Goal: Find specific page/section: Find specific page/section

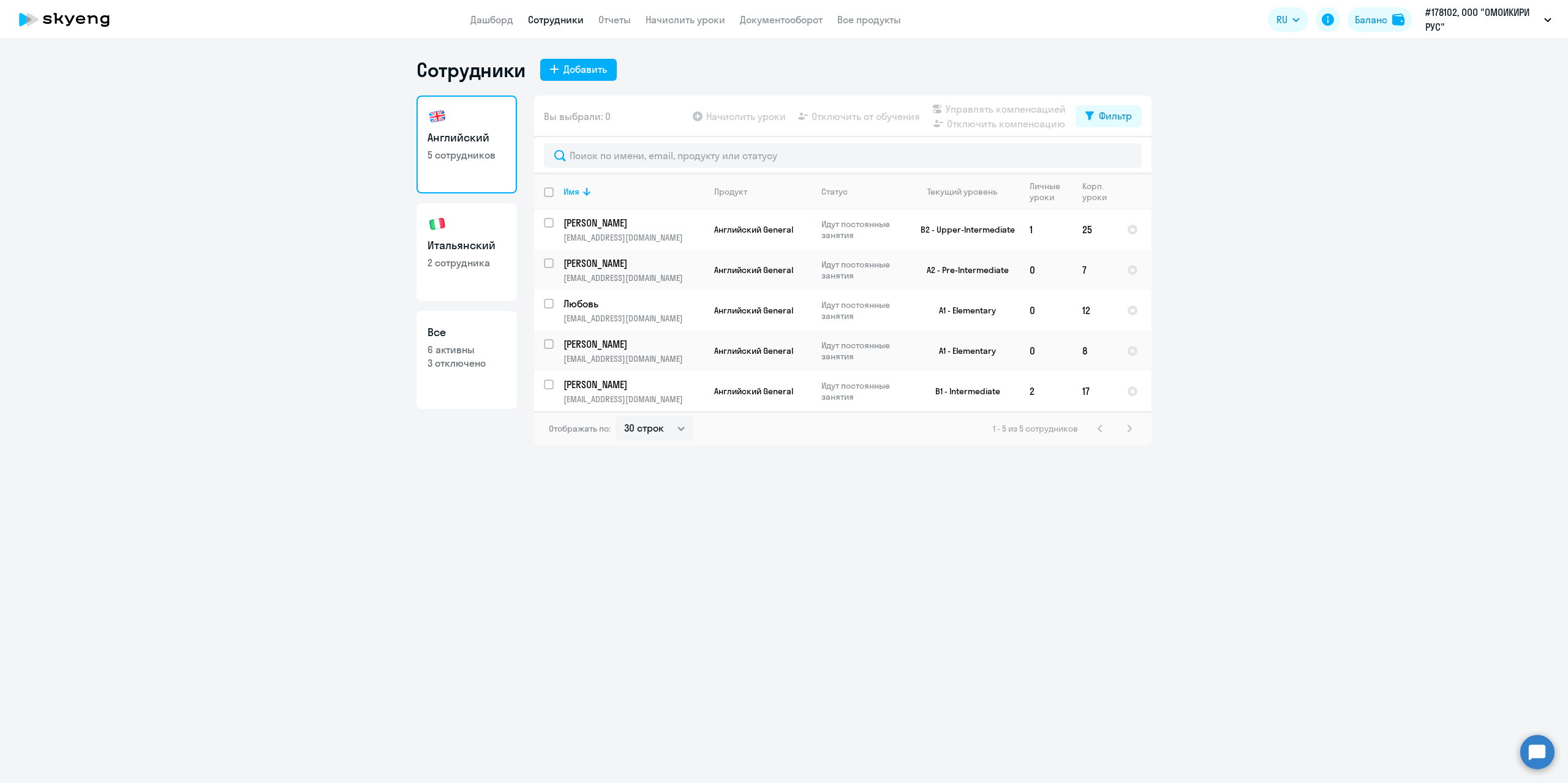
select select "30"
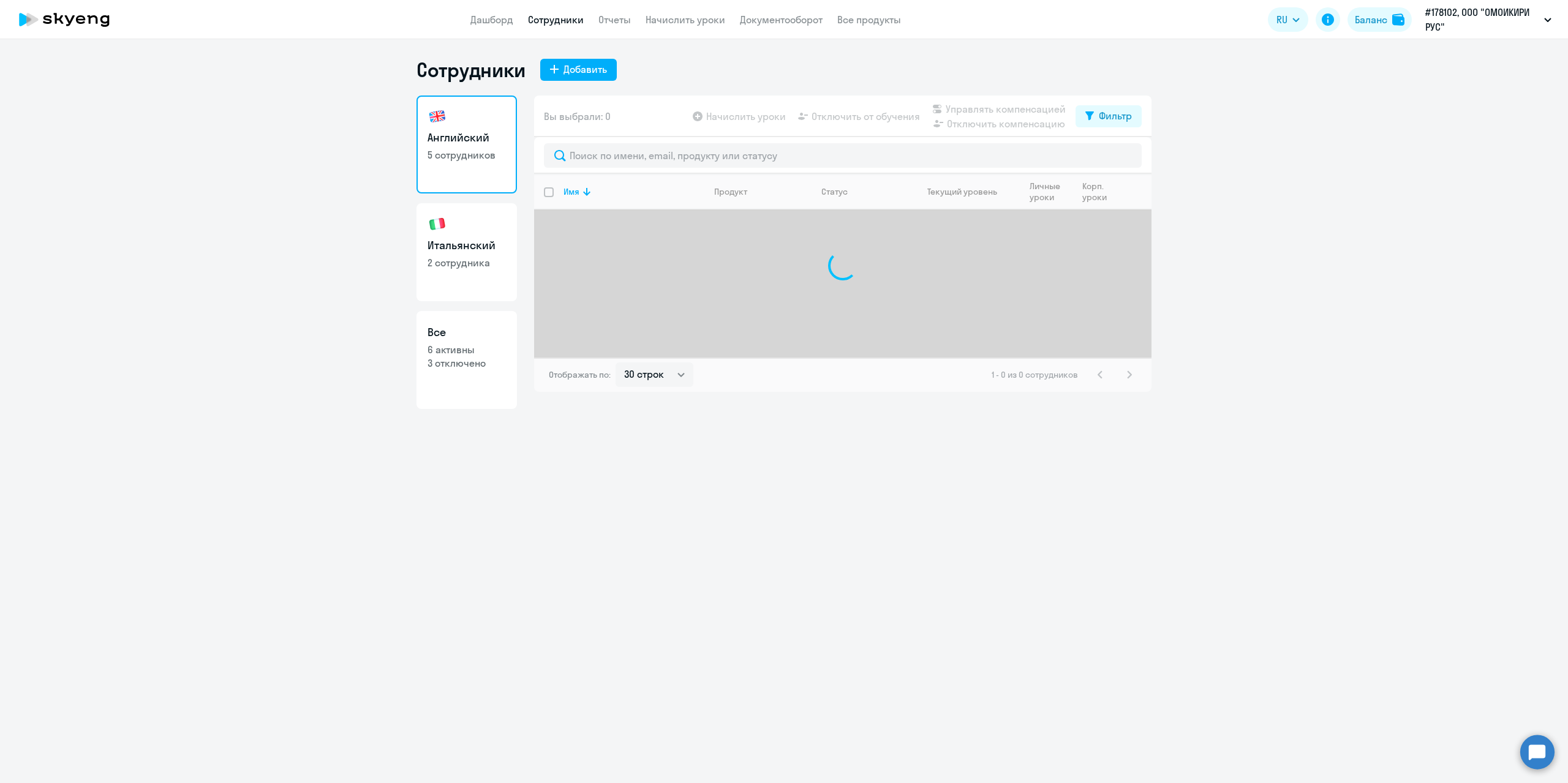
select select "30"
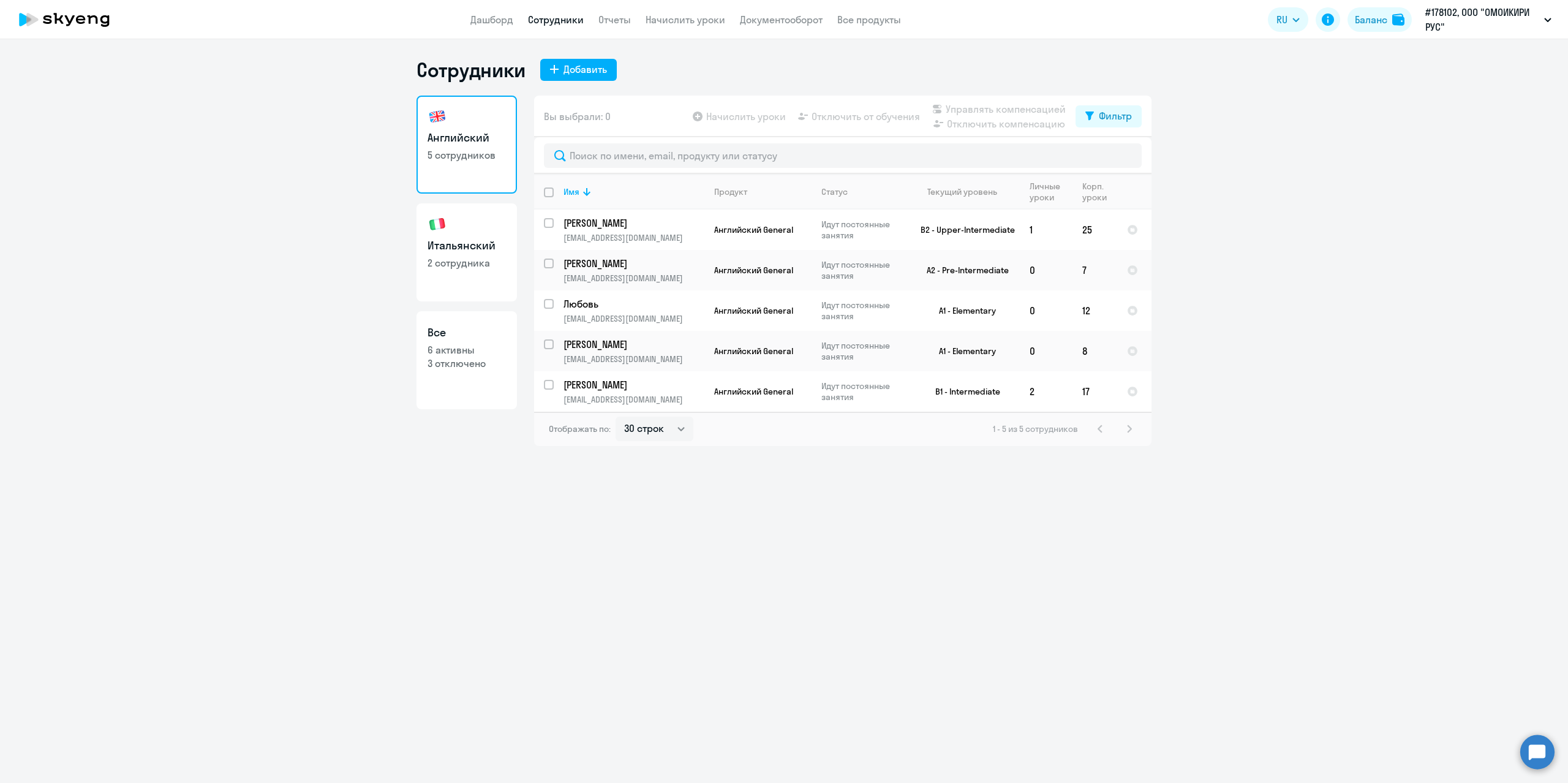
select select "30"
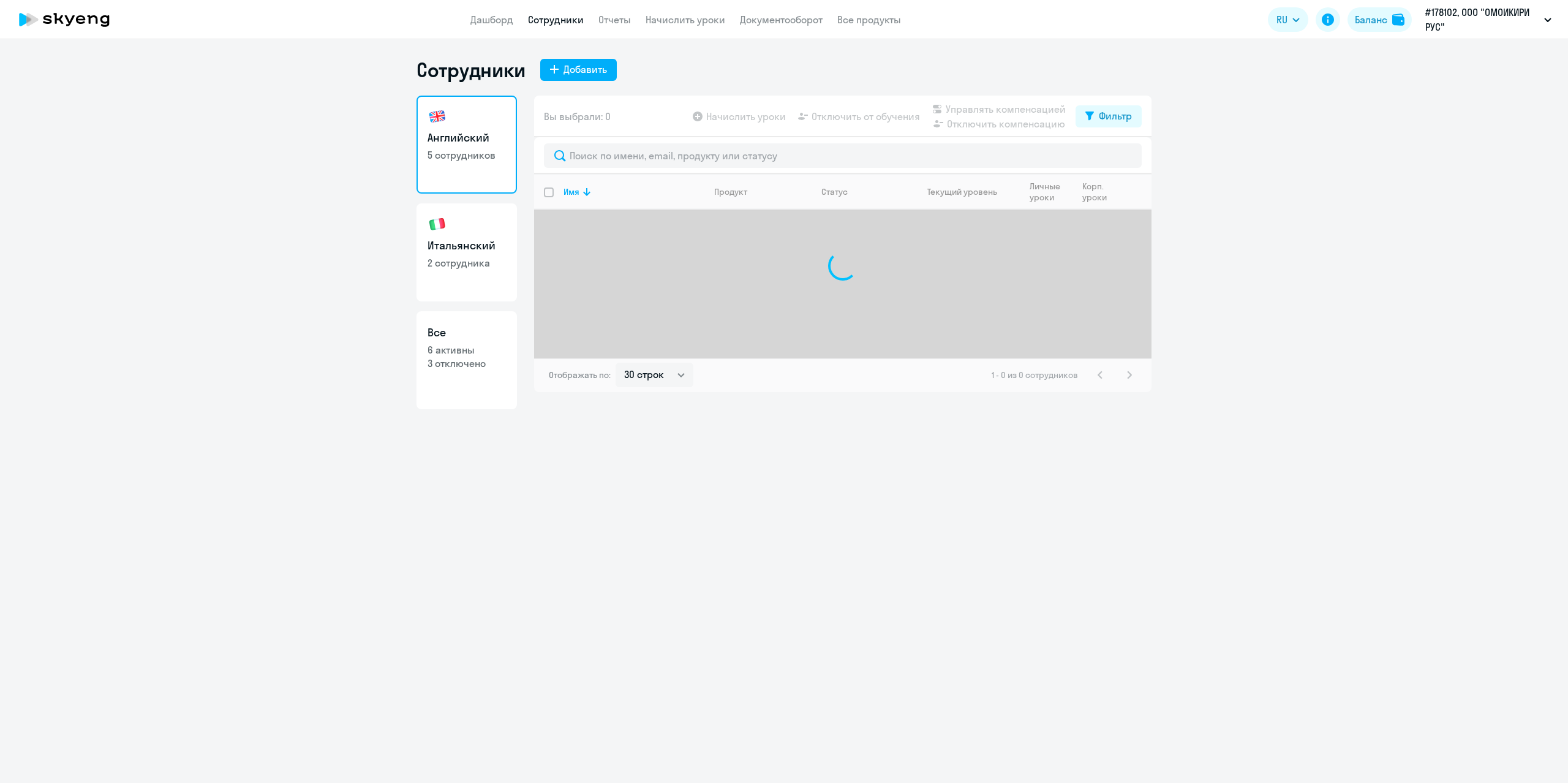
select select "30"
